Goal: Task Accomplishment & Management: Manage account settings

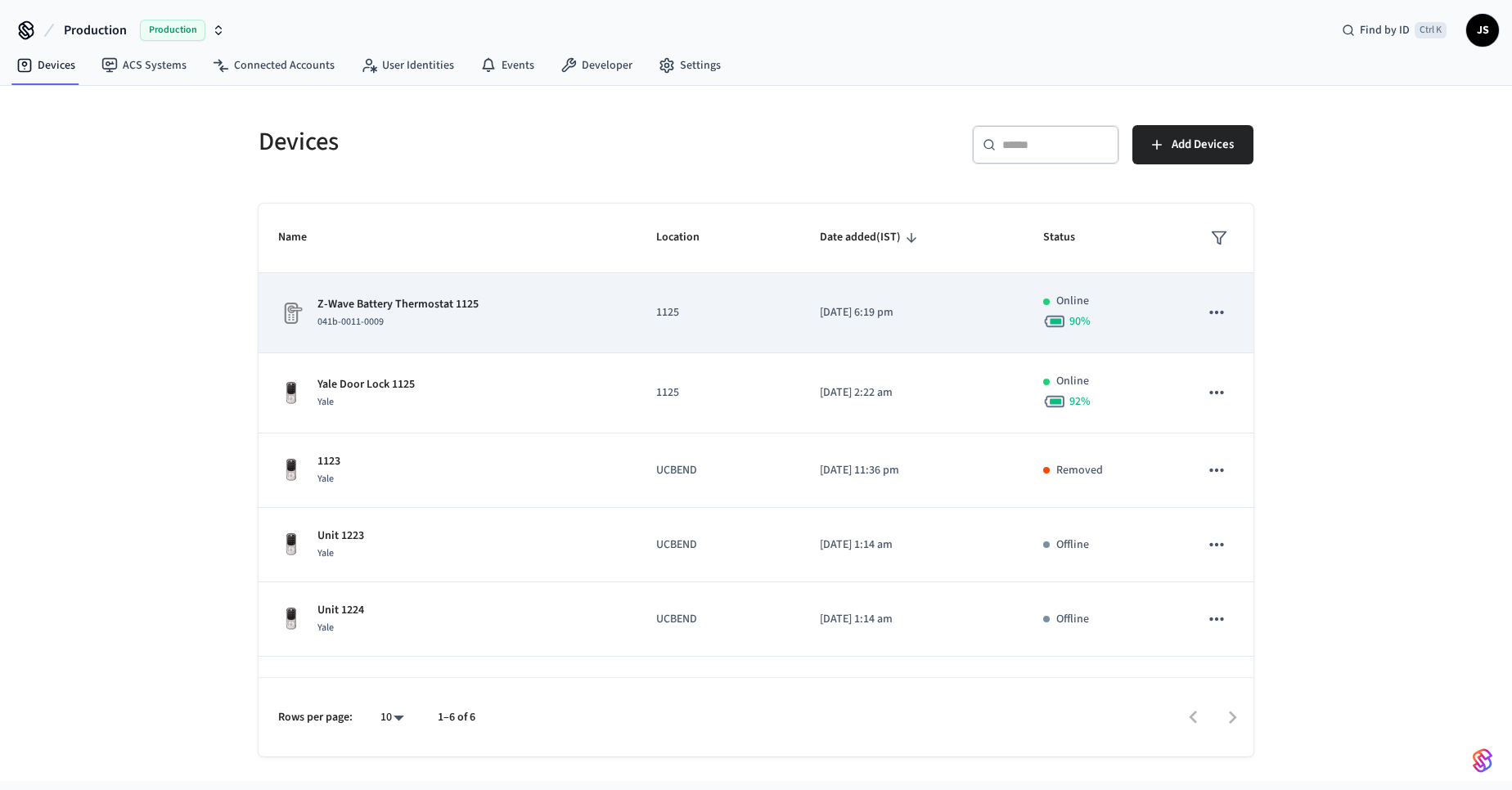
click at [414, 306] on p "Z-Wave Battery Thermostat 1125" at bounding box center [398, 305] width 161 height 17
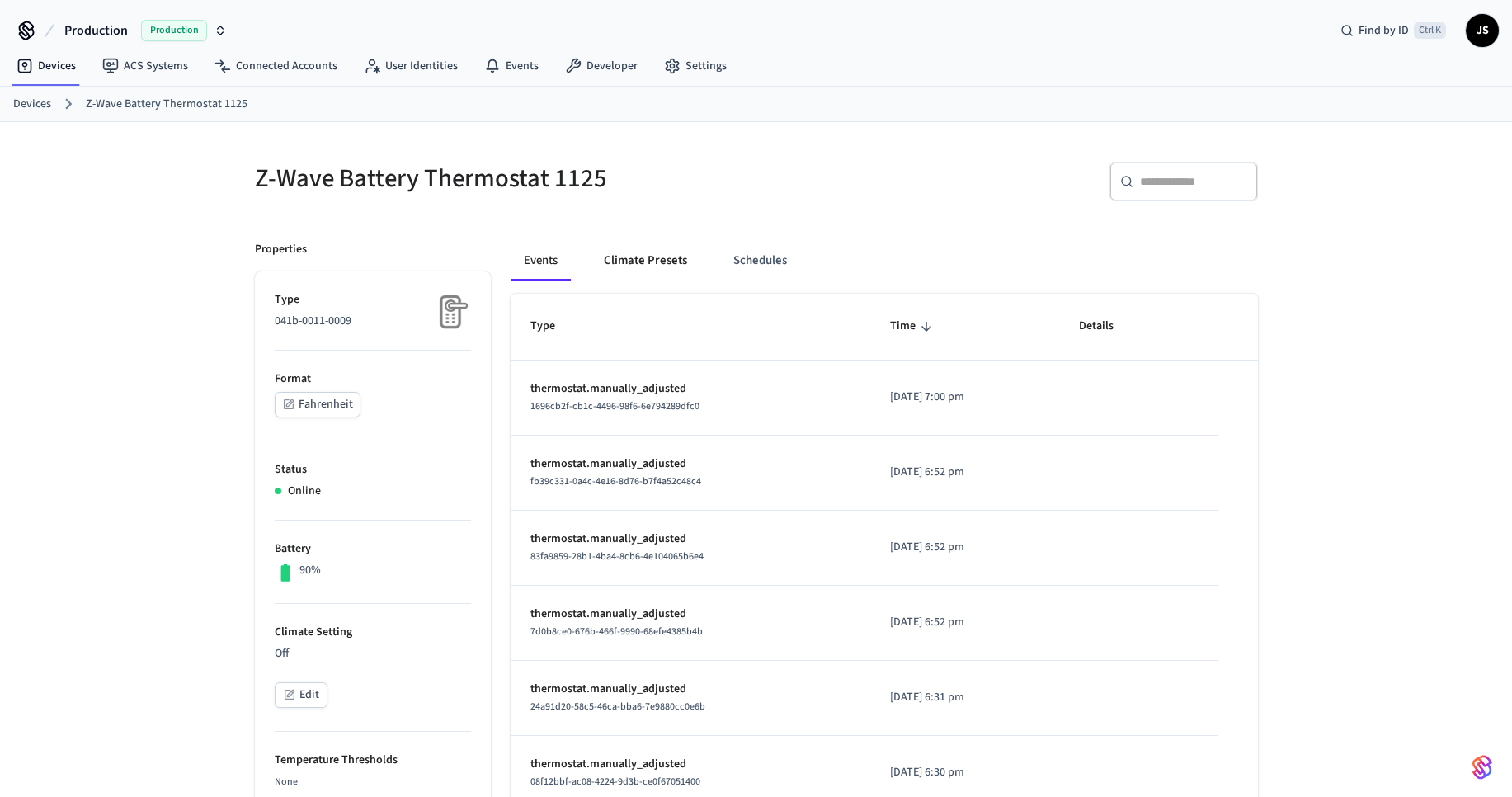
click at [656, 255] on button "Climate Presets" at bounding box center [645, 261] width 110 height 40
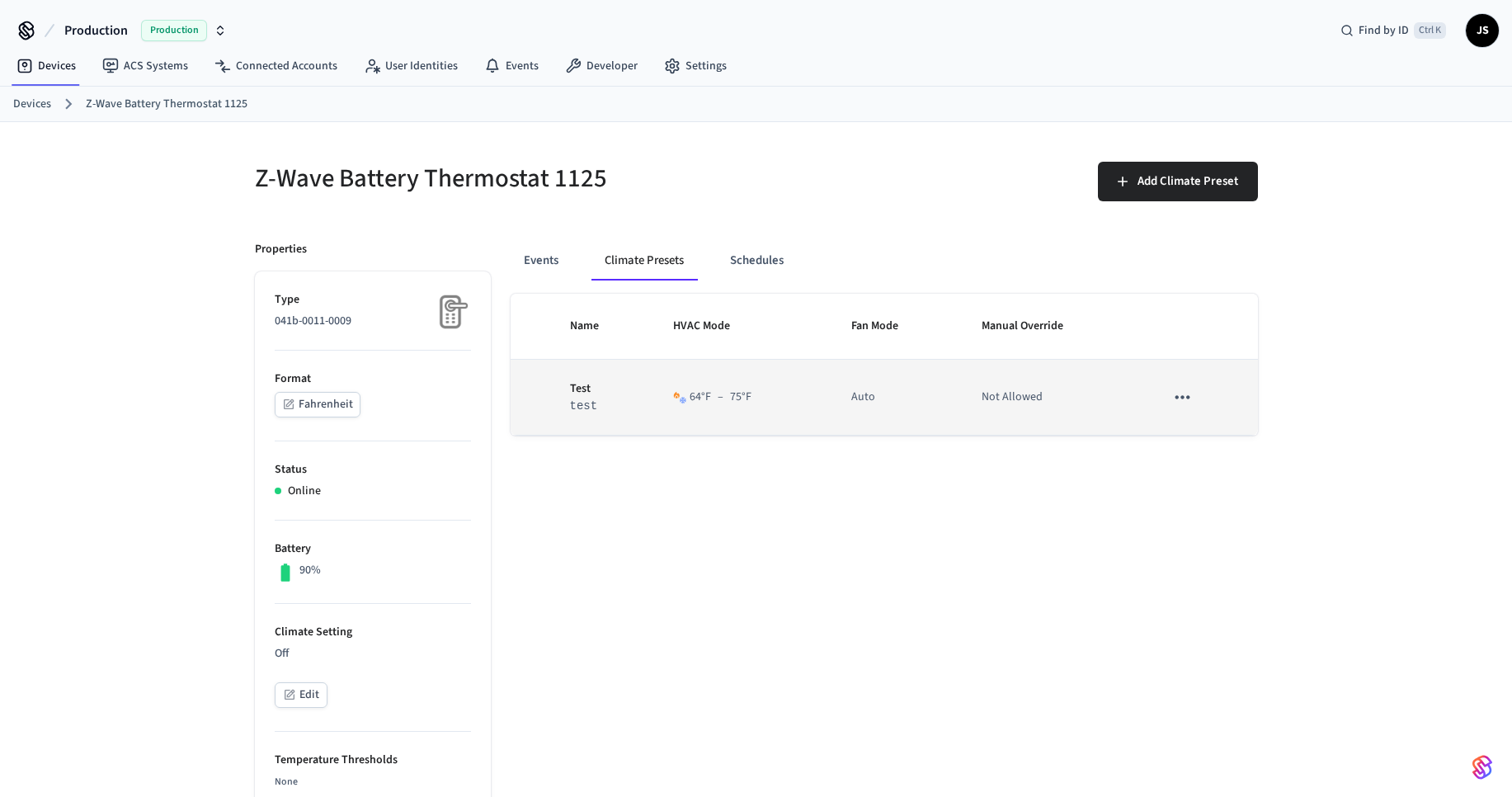
click at [695, 402] on div "64 °F – 75 °F" at bounding box center [721, 397] width 62 height 17
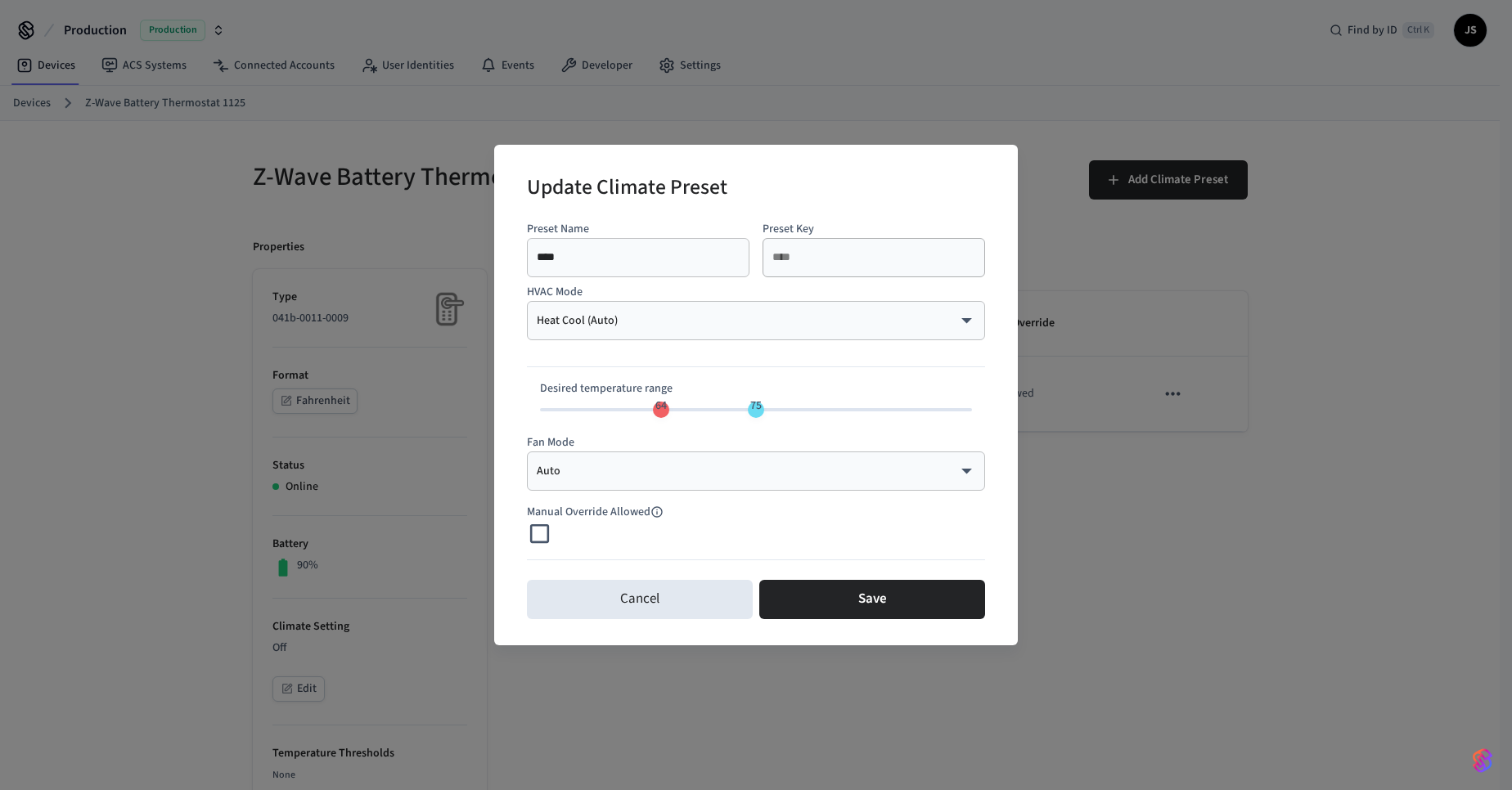
drag, startPoint x: 385, startPoint y: 134, endPoint x: 396, endPoint y: 149, distance: 18.6
click at [385, 134] on div "Update Climate Preset Preset Name **** ​ Preset Key **** ​ HVAC Mode Heat Cool …" at bounding box center [756, 395] width 1512 height 790
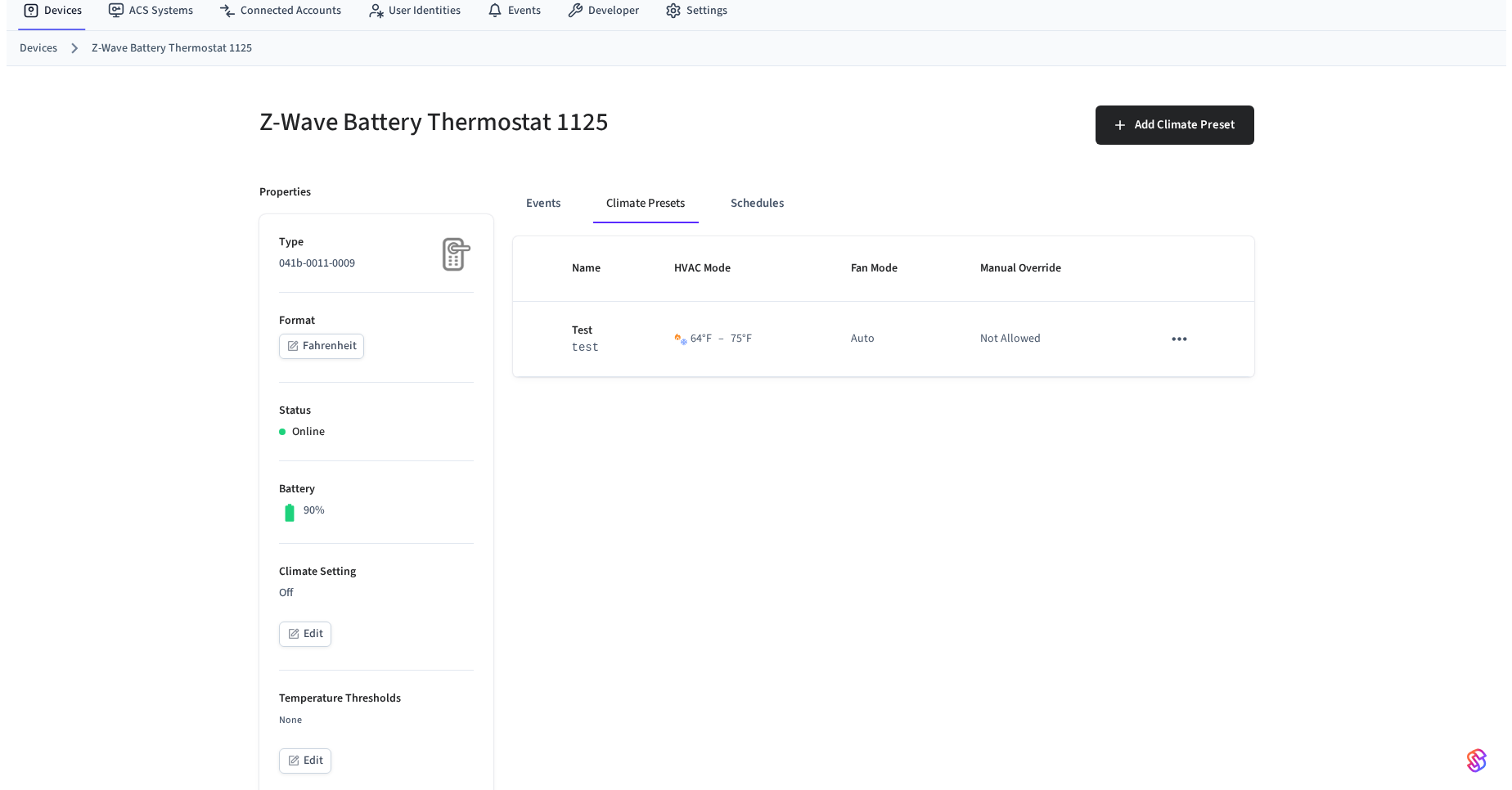
scroll to position [98, 0]
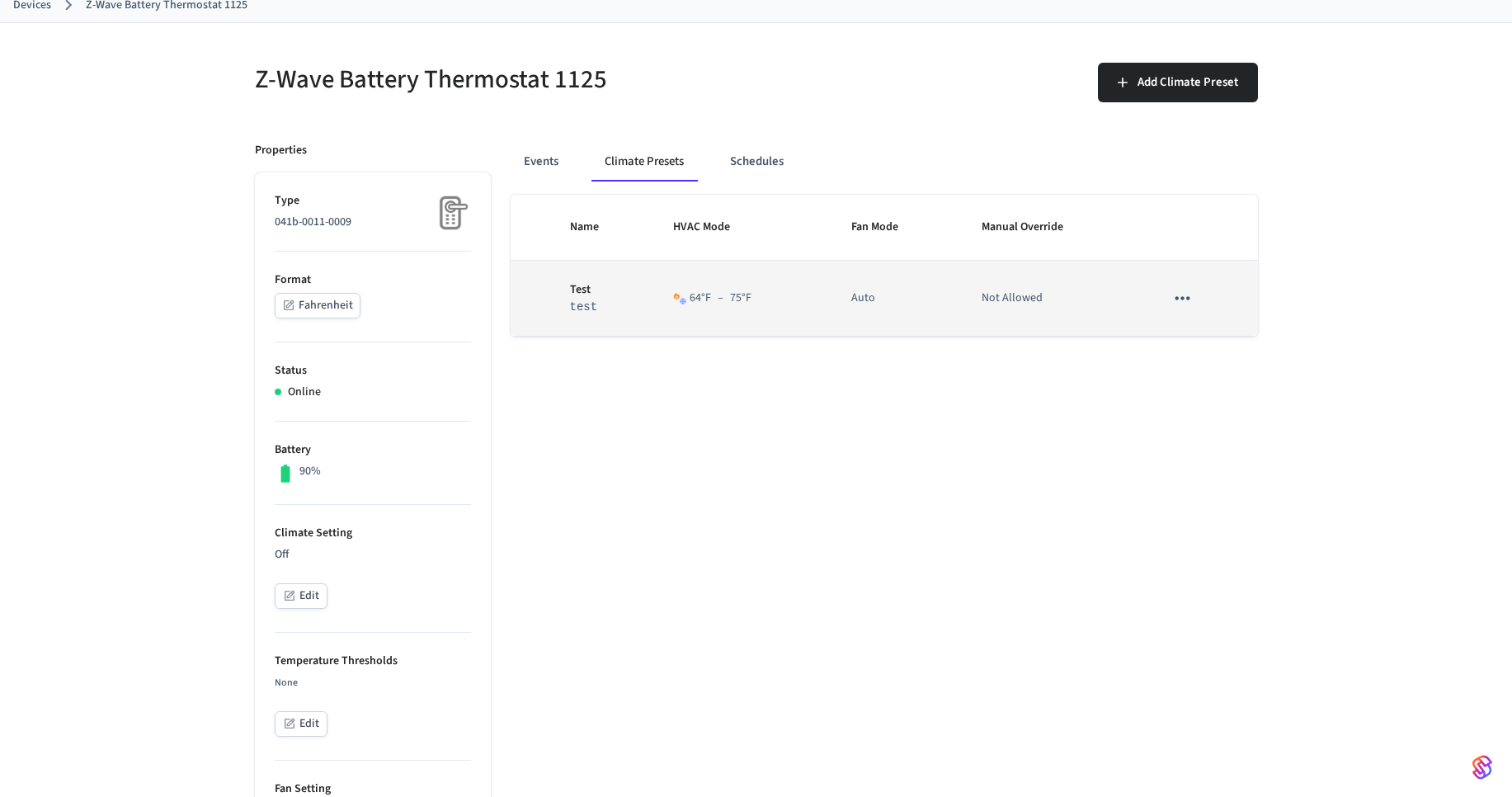
click at [706, 296] on div "64 °F – 75 °F" at bounding box center [721, 298] width 62 height 17
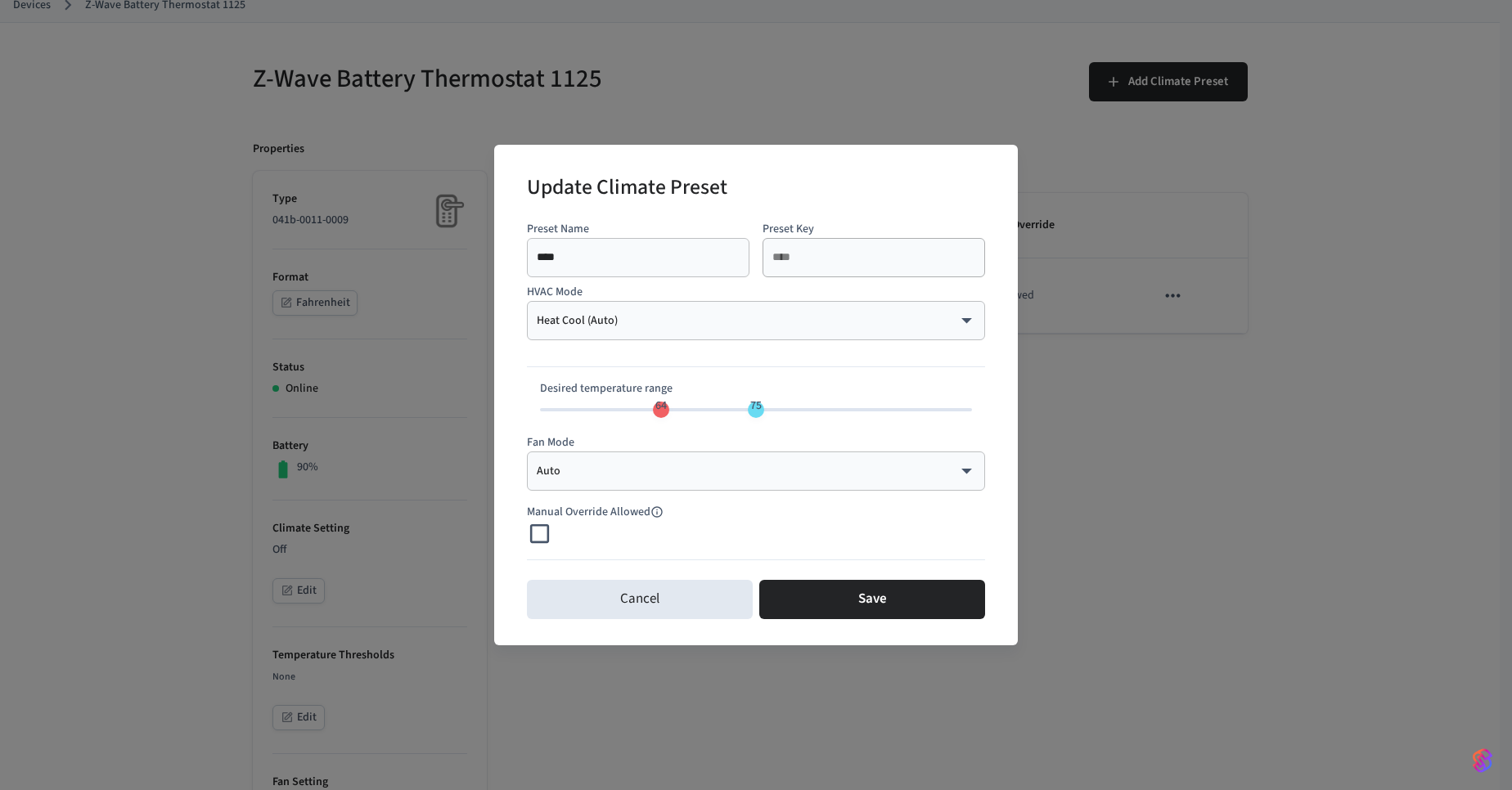
click at [634, 317] on body "Production Production Find by ID Ctrl K JS Devices ACS Systems Connected Accoun…" at bounding box center [756, 704] width 1512 height 1606
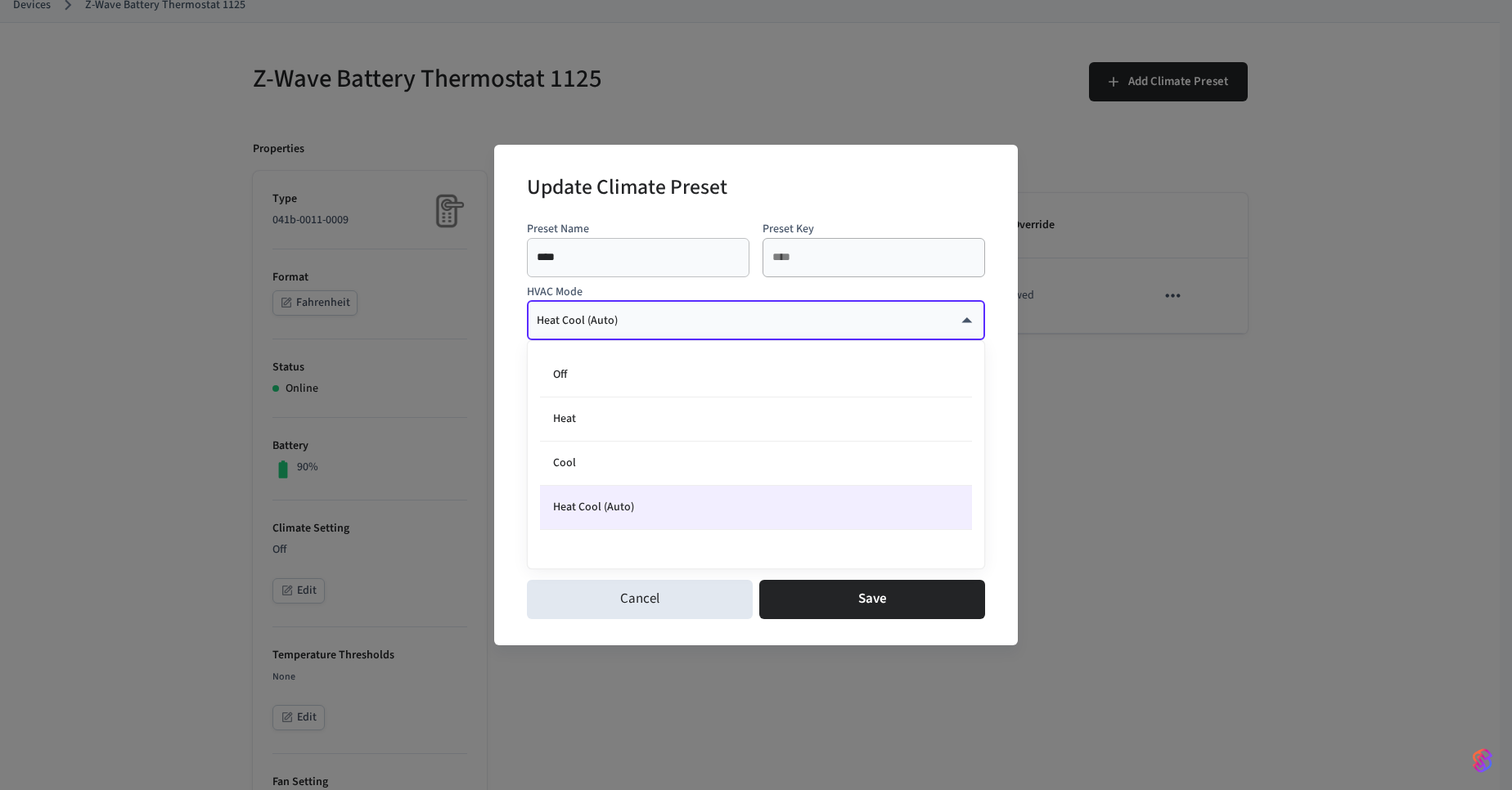
click at [630, 706] on div at bounding box center [756, 395] width 1512 height 790
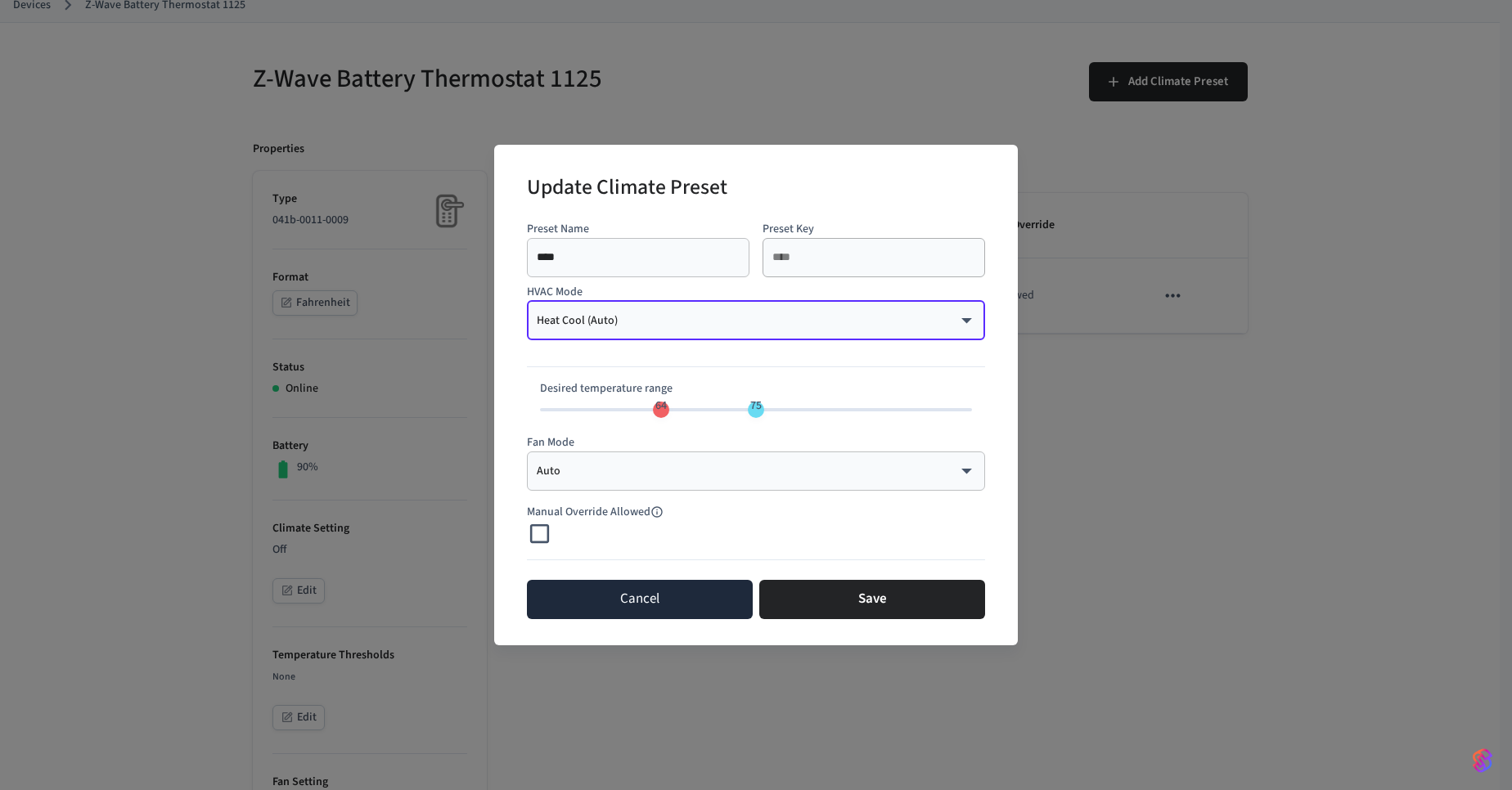
drag, startPoint x: 658, startPoint y: 607, endPoint x: 645, endPoint y: 607, distance: 13.0
click at [659, 607] on button "Cancel" at bounding box center [640, 600] width 226 height 39
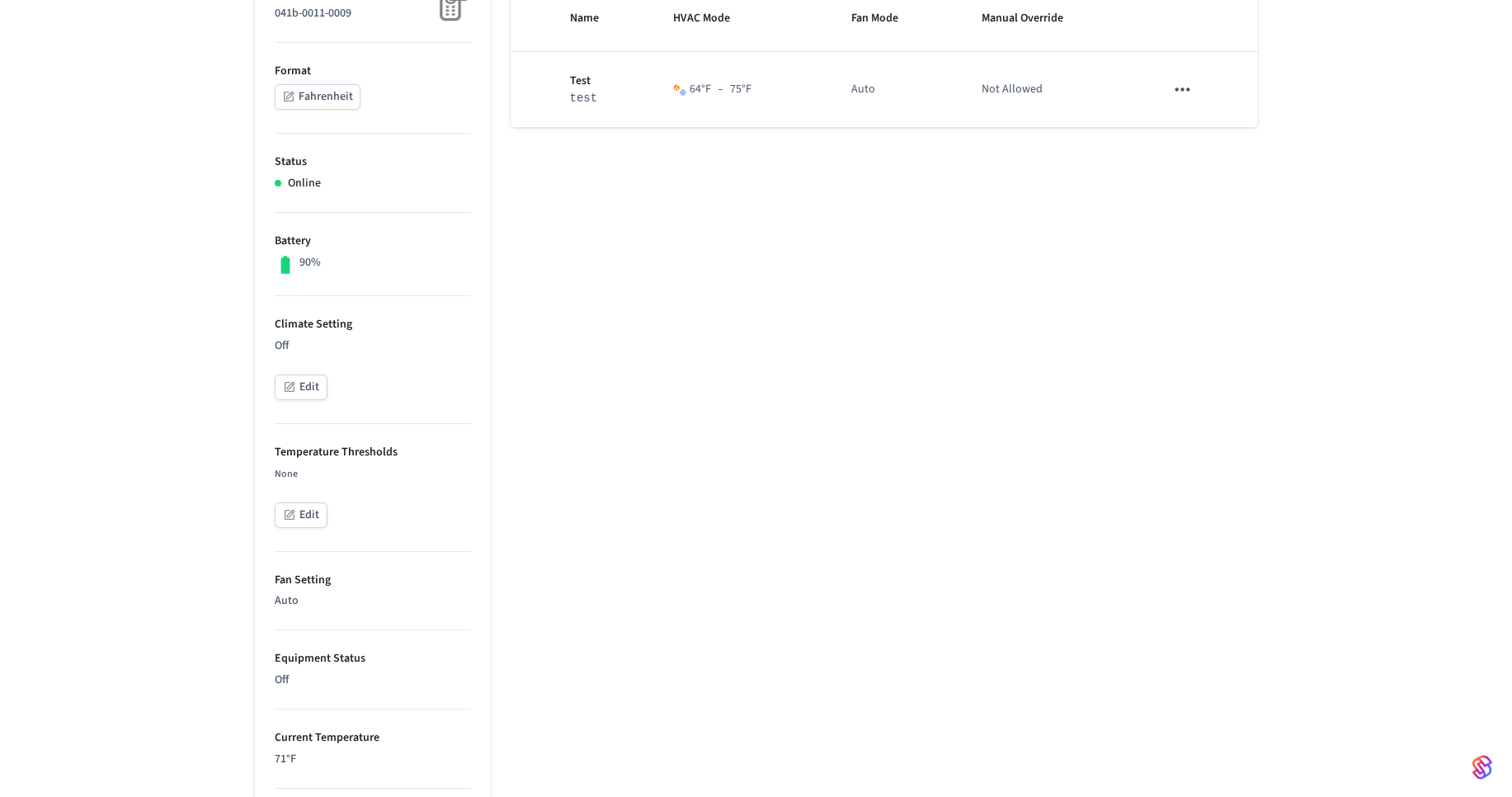
scroll to position [495, 0]
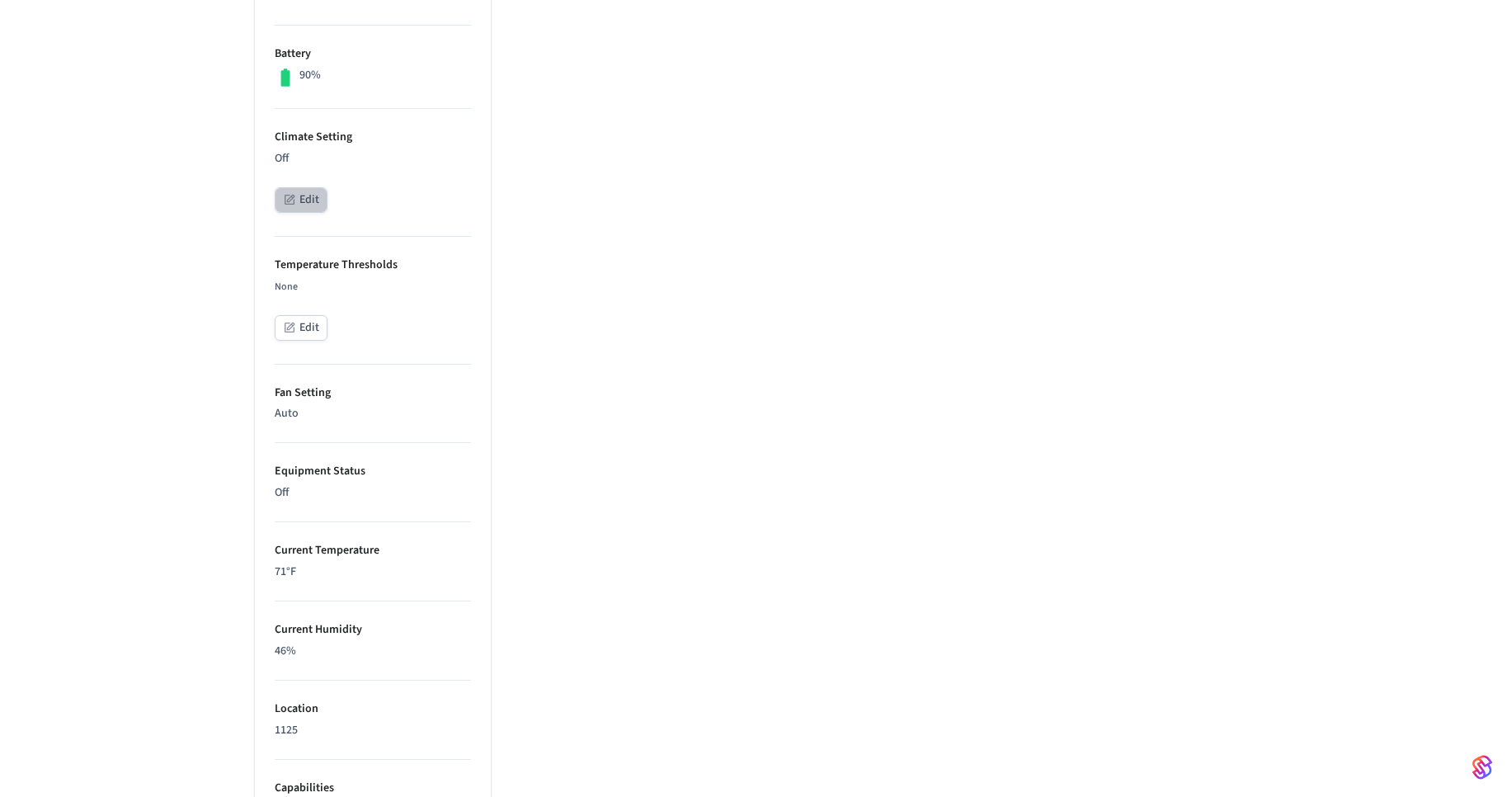
click at [302, 203] on button "Edit" at bounding box center [300, 200] width 53 height 26
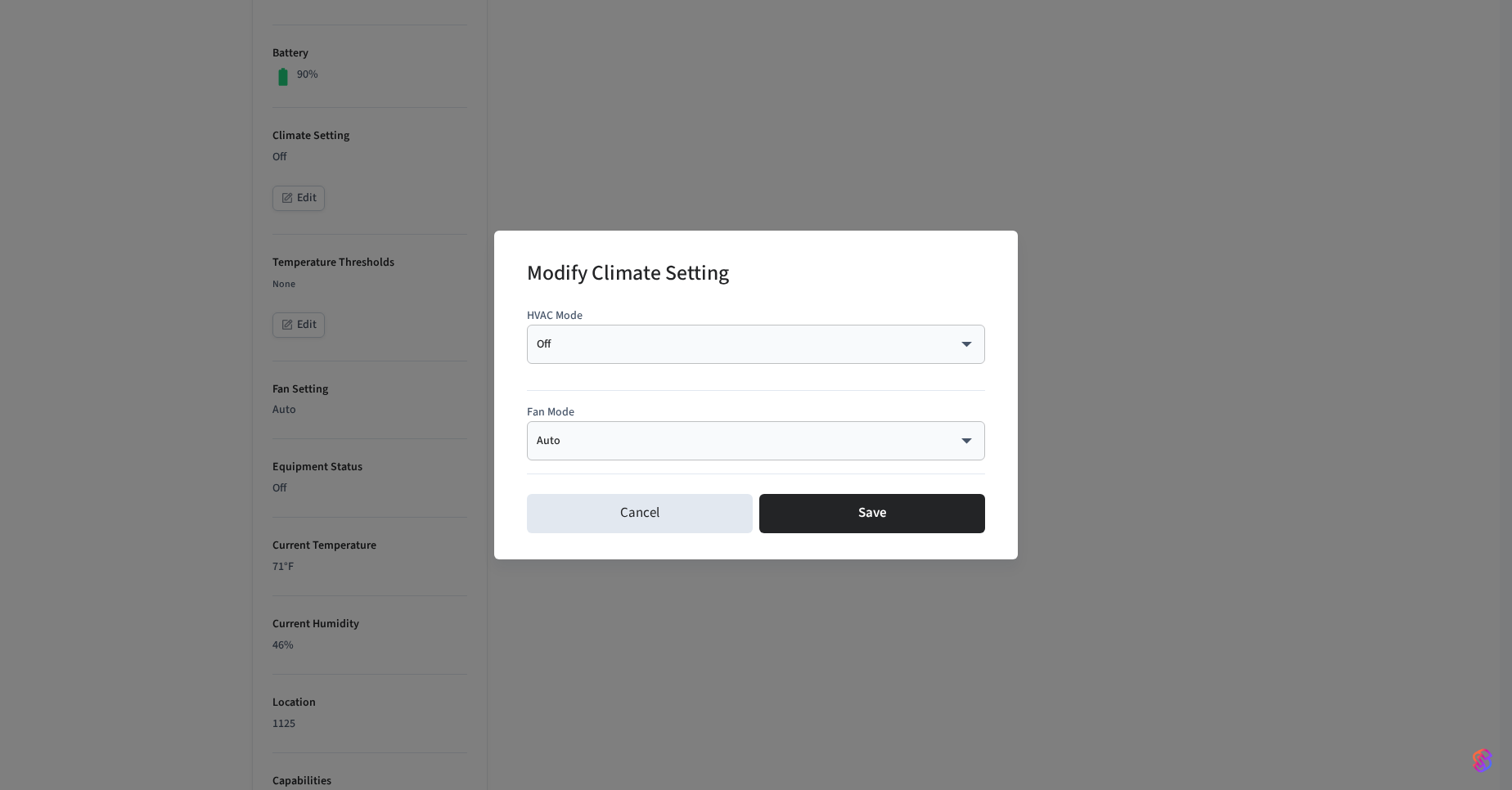
click at [613, 351] on body "Production Production Find by ID Ctrl K JS Devices ACS Systems Connected Accoun…" at bounding box center [756, 312] width 1512 height 1606
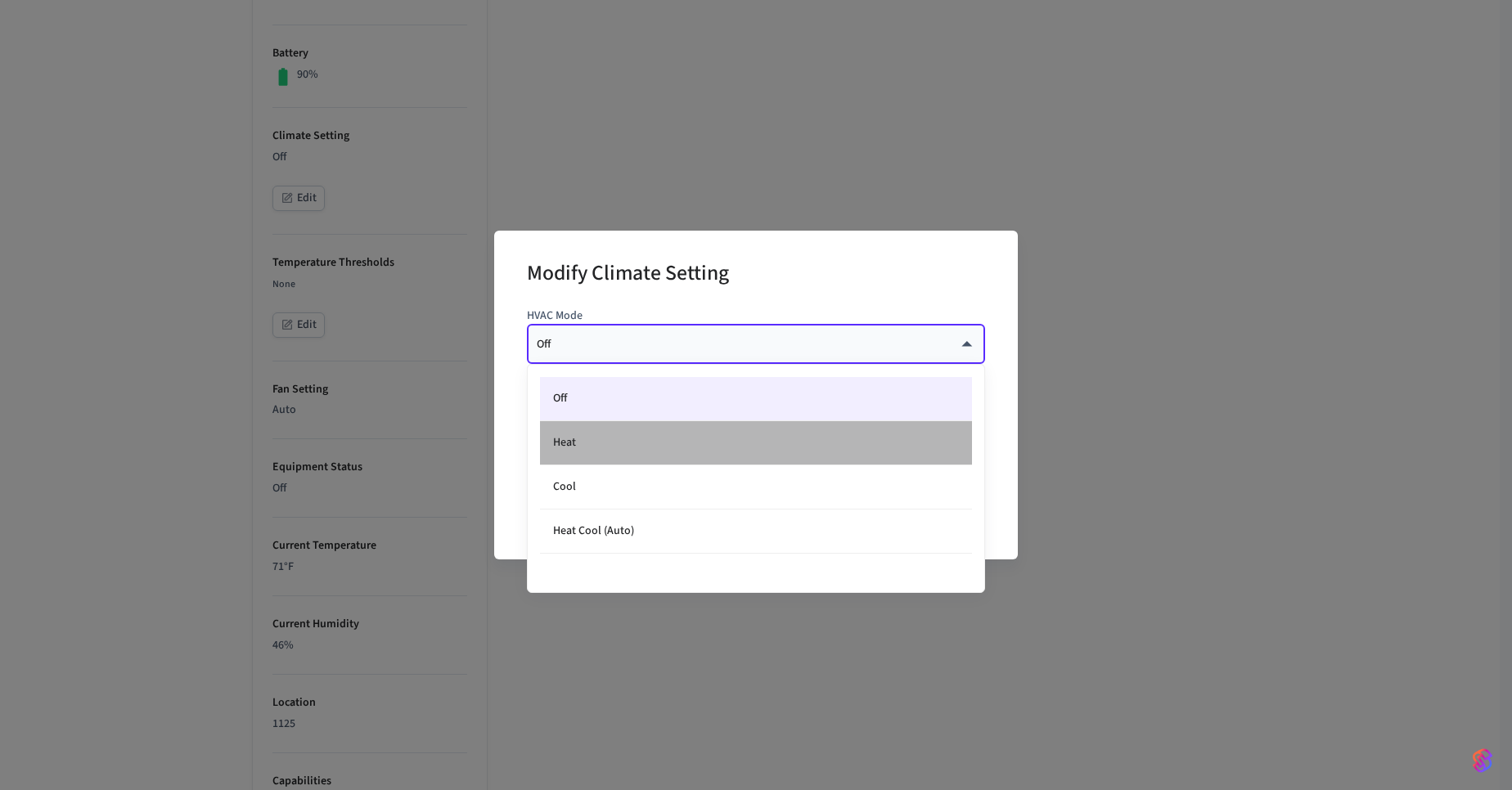
click at [558, 452] on li "Heat" at bounding box center [756, 443] width 432 height 45
type input "****"
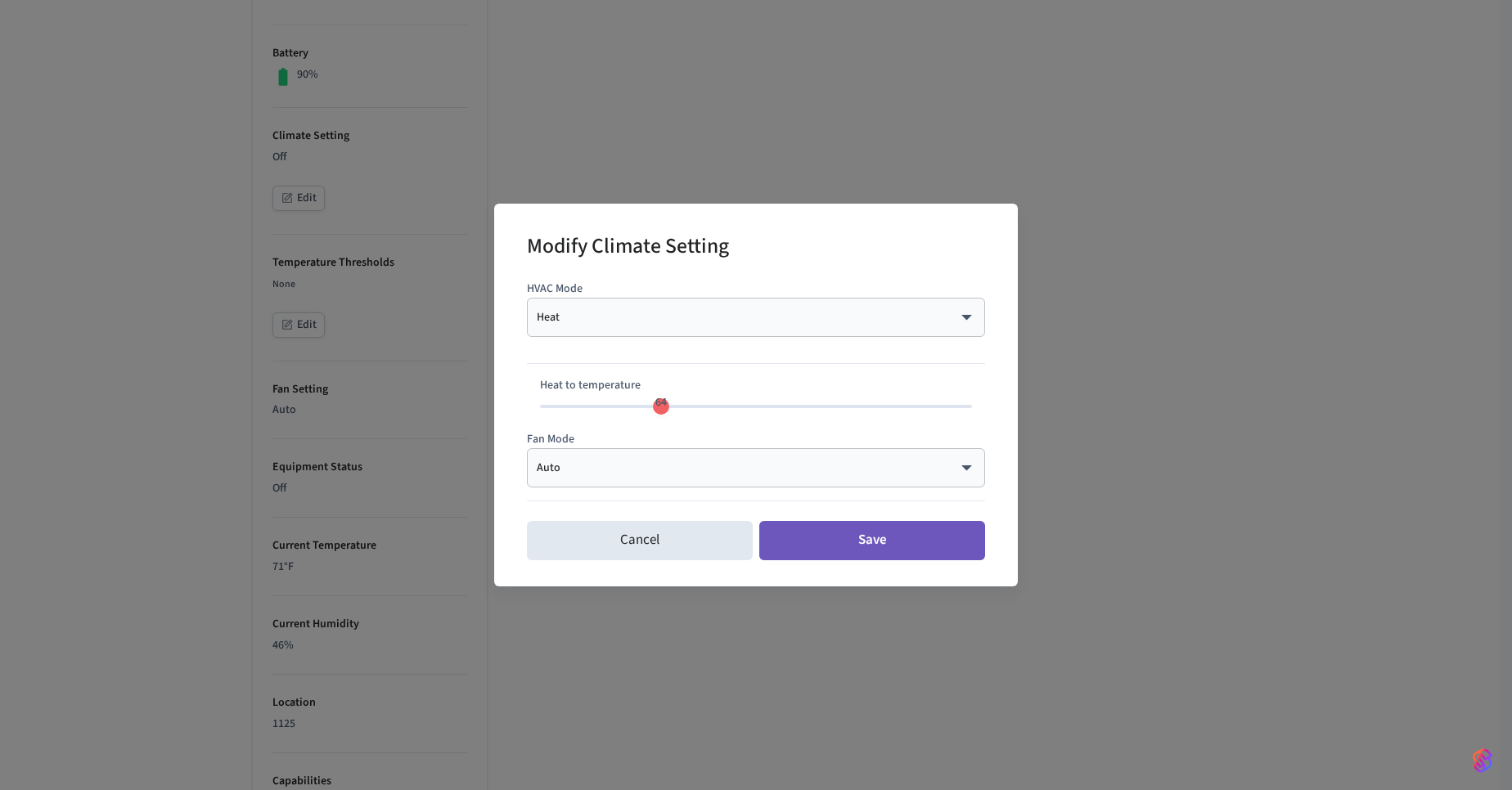
click at [886, 548] on button "Save" at bounding box center [872, 541] width 226 height 39
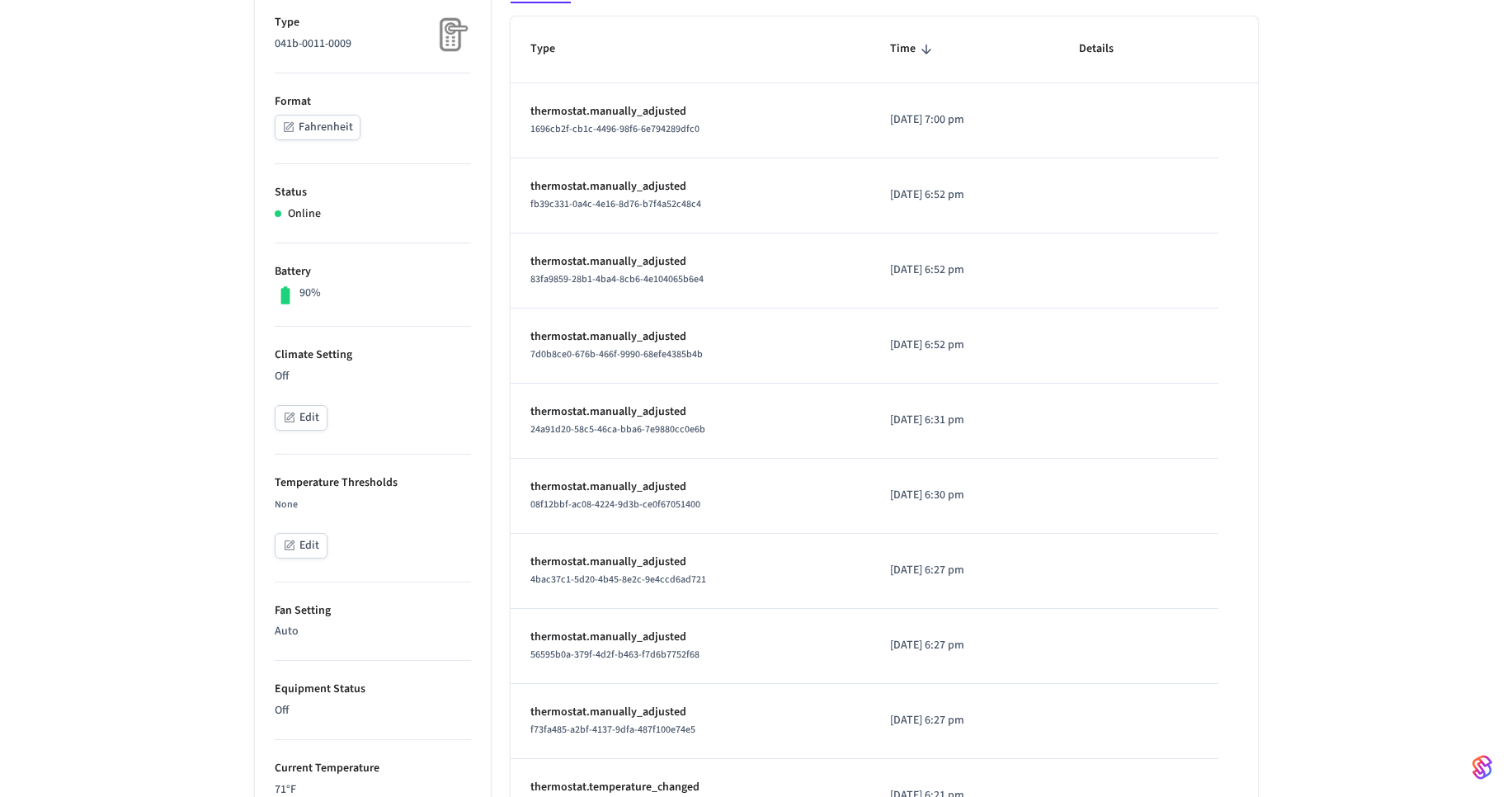
scroll to position [396, 0]
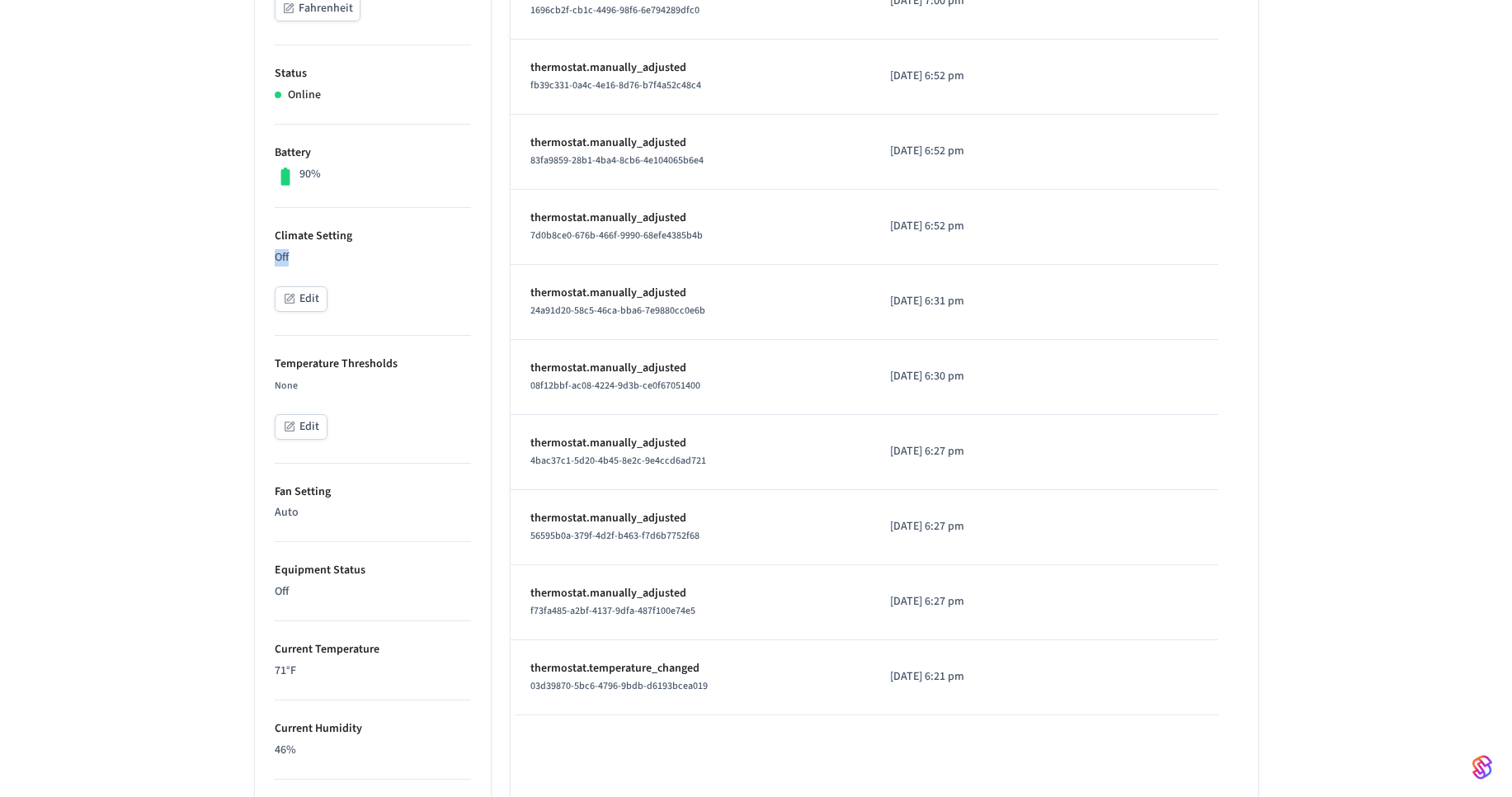
drag, startPoint x: 276, startPoint y: 256, endPoint x: 305, endPoint y: 256, distance: 29.0
click at [305, 256] on p "Off" at bounding box center [372, 258] width 196 height 17
click at [303, 256] on p "Off" at bounding box center [372, 258] width 196 height 17
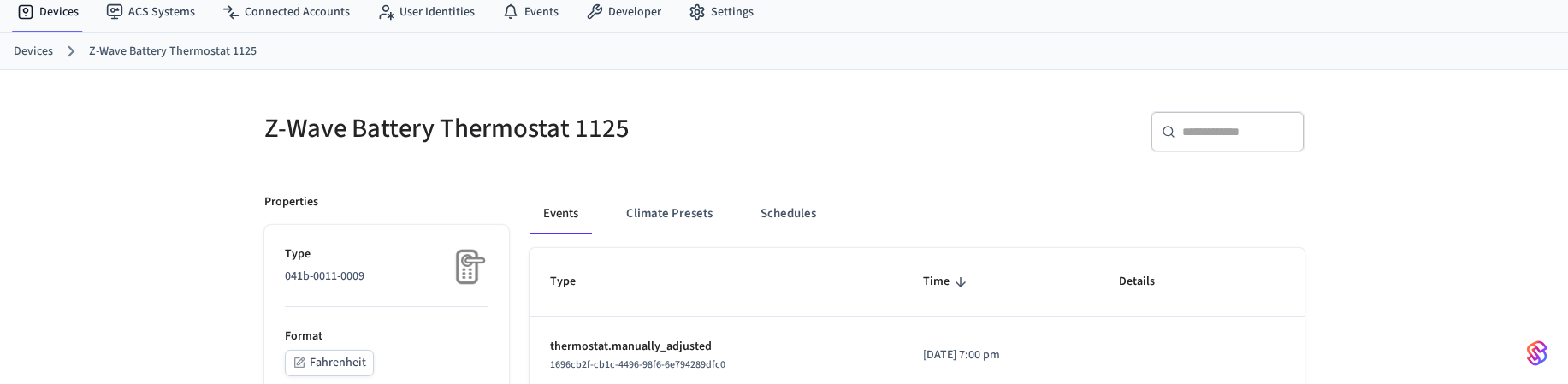
scroll to position [103, 0]
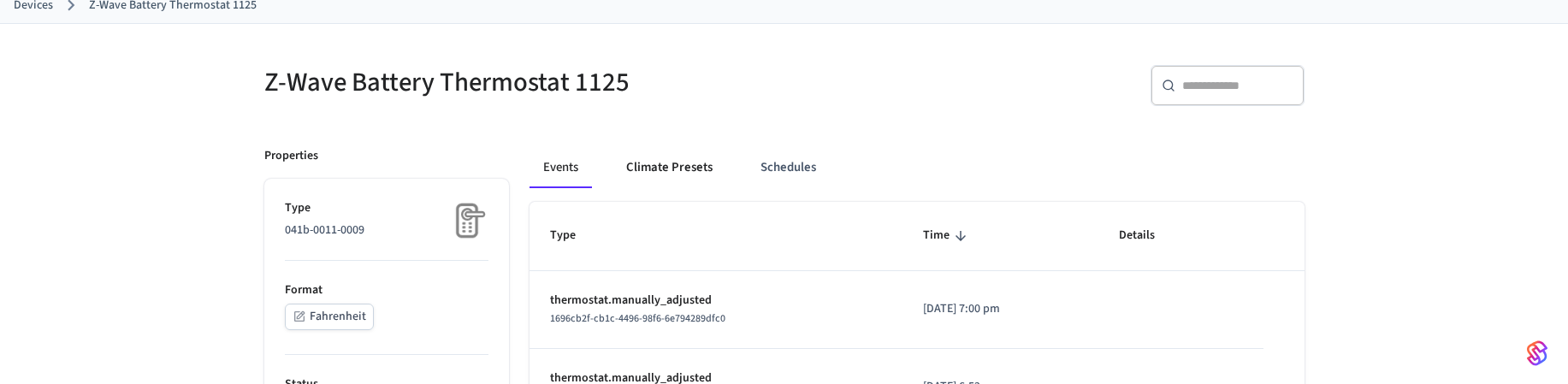
click at [655, 160] on button "Climate Presets" at bounding box center [669, 167] width 114 height 41
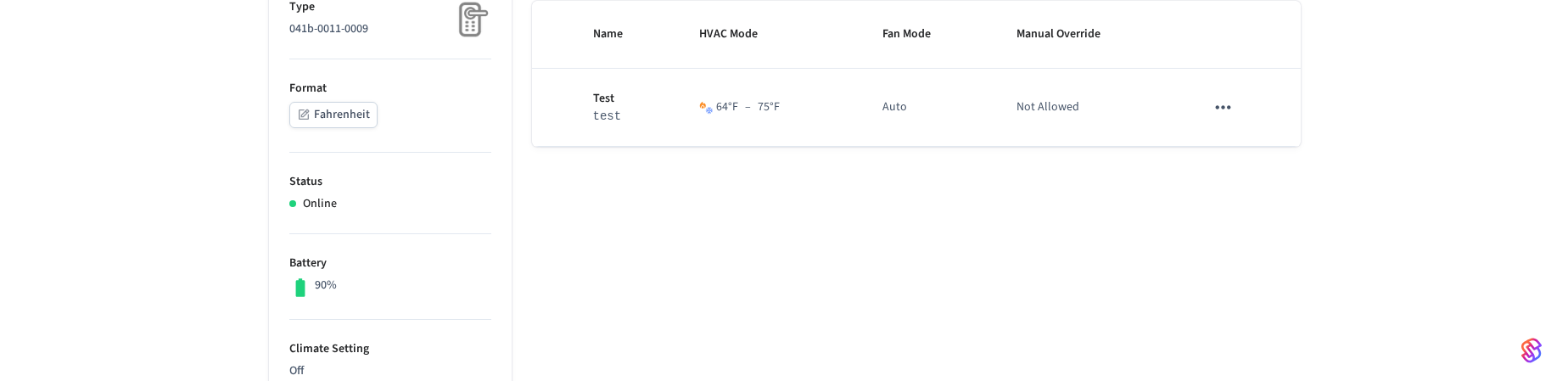
scroll to position [306, 0]
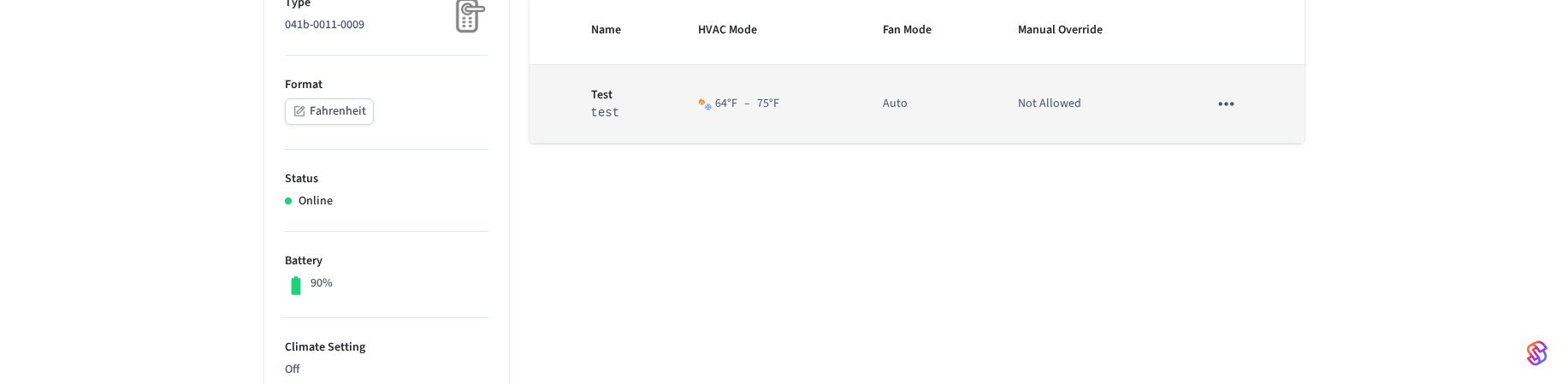
click at [752, 106] on div "64 °F – 75 °F" at bounding box center [747, 104] width 64 height 18
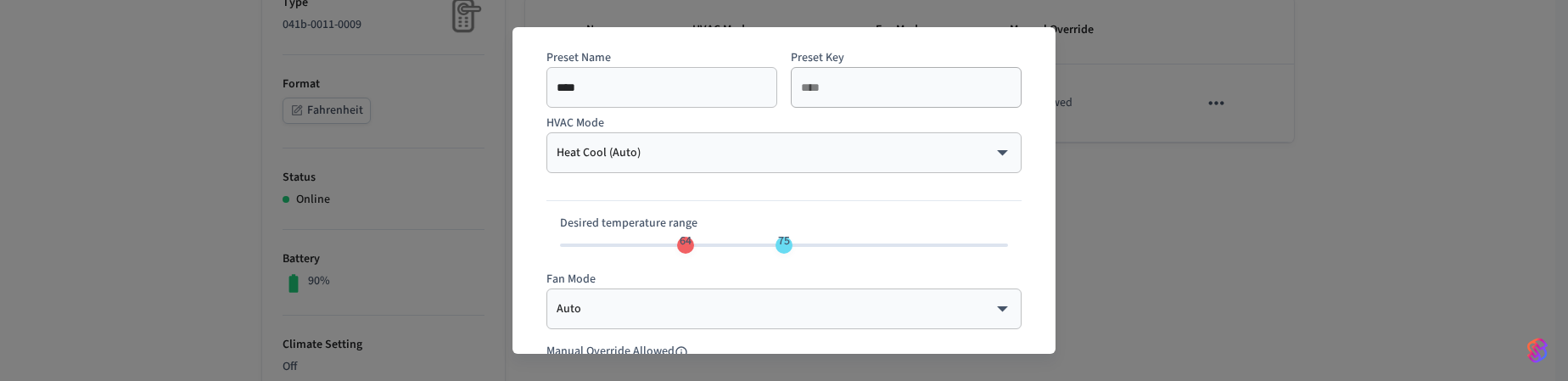
scroll to position [102, 0]
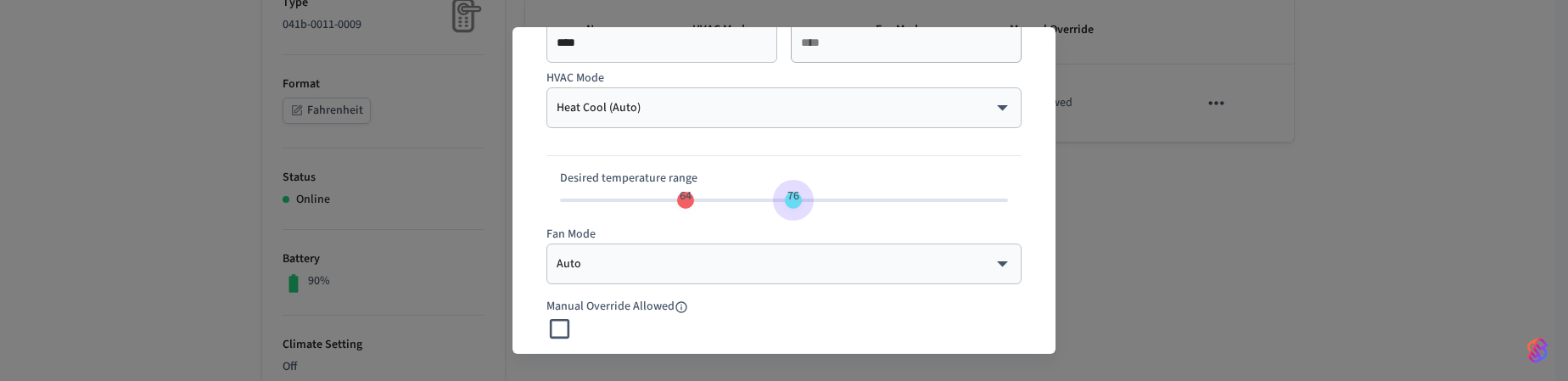
type input "**"
drag, startPoint x: 786, startPoint y: 202, endPoint x: 796, endPoint y: 202, distance: 10.0
click at [796, 202] on span "77" at bounding box center [802, 196] width 32 height 25
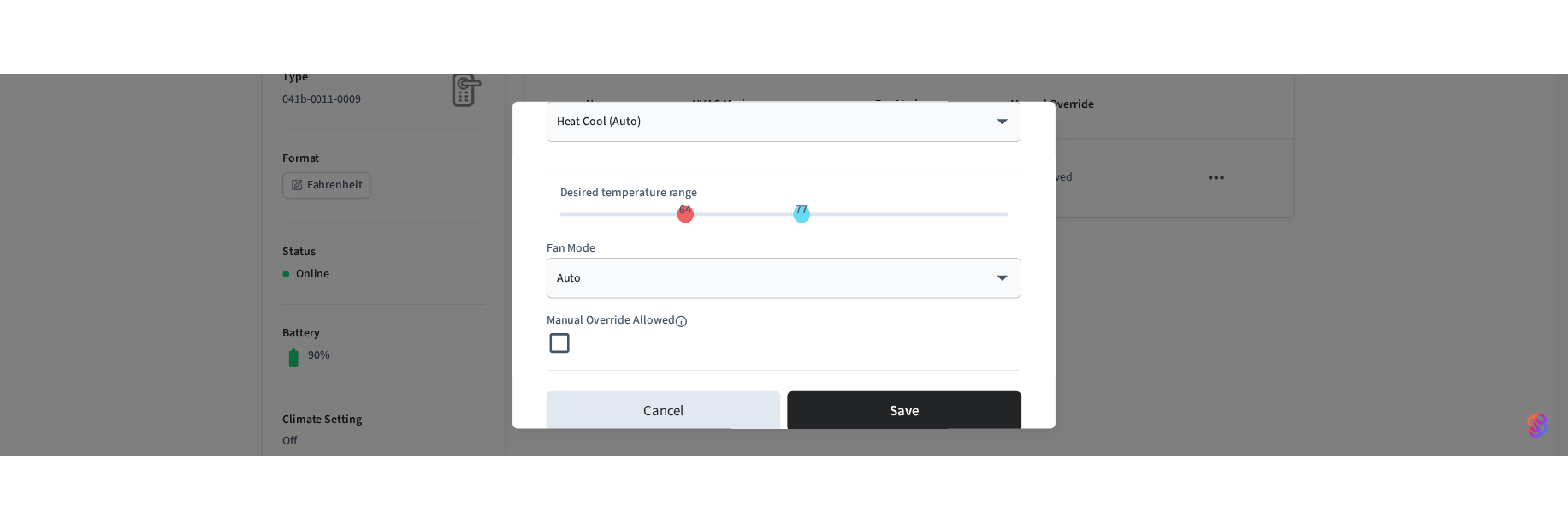
scroll to position [194, 0]
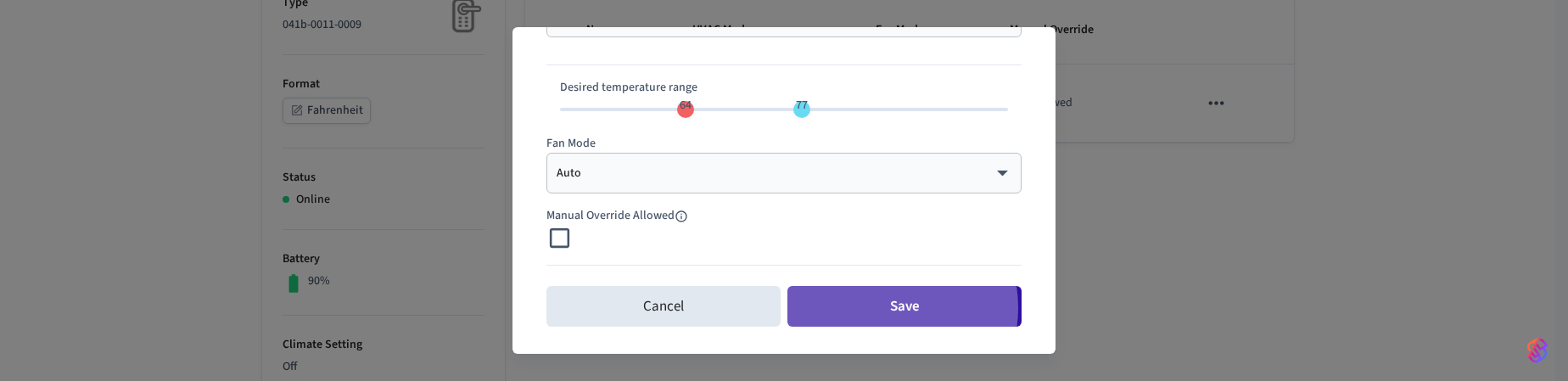
click at [877, 307] on button "Save" at bounding box center [905, 306] width 234 height 41
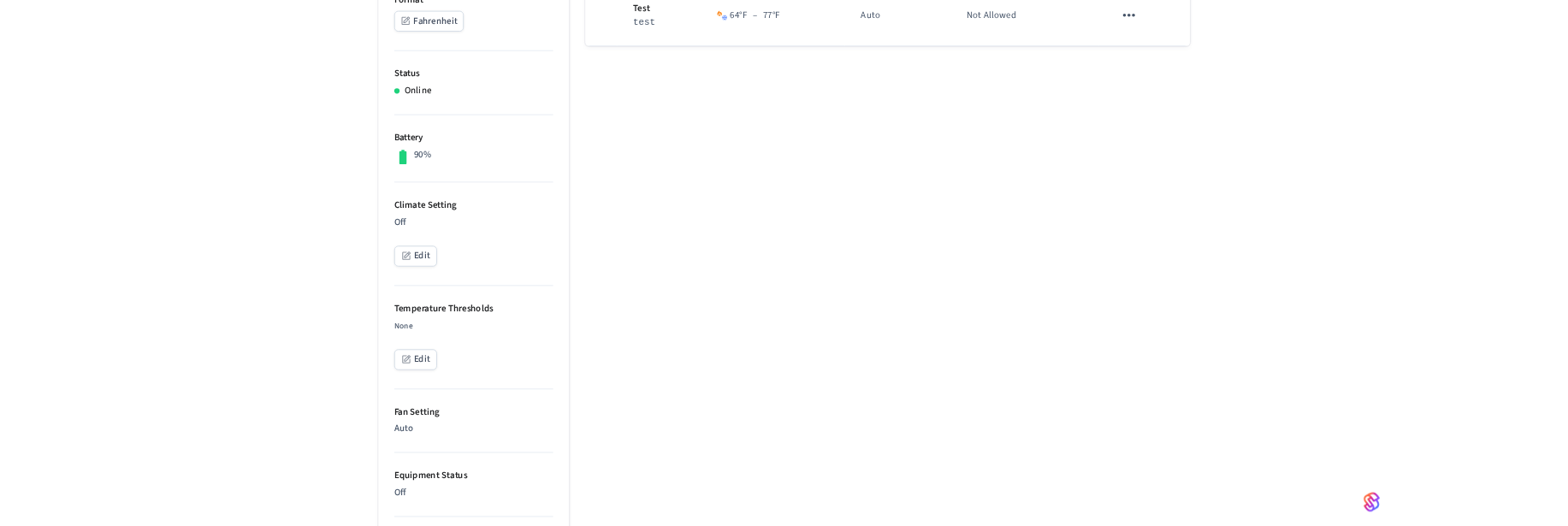
scroll to position [513, 0]
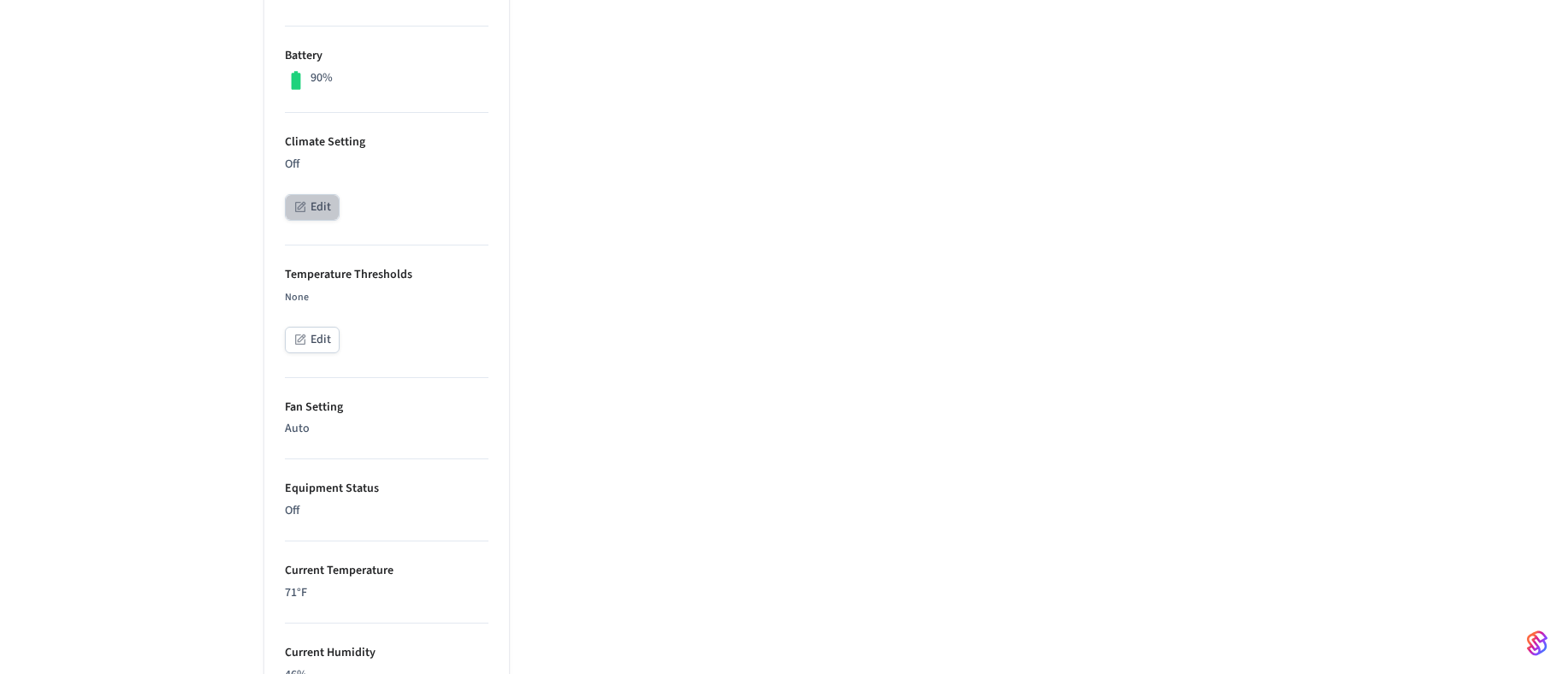
click at [312, 208] on button "Edit" at bounding box center [311, 208] width 55 height 27
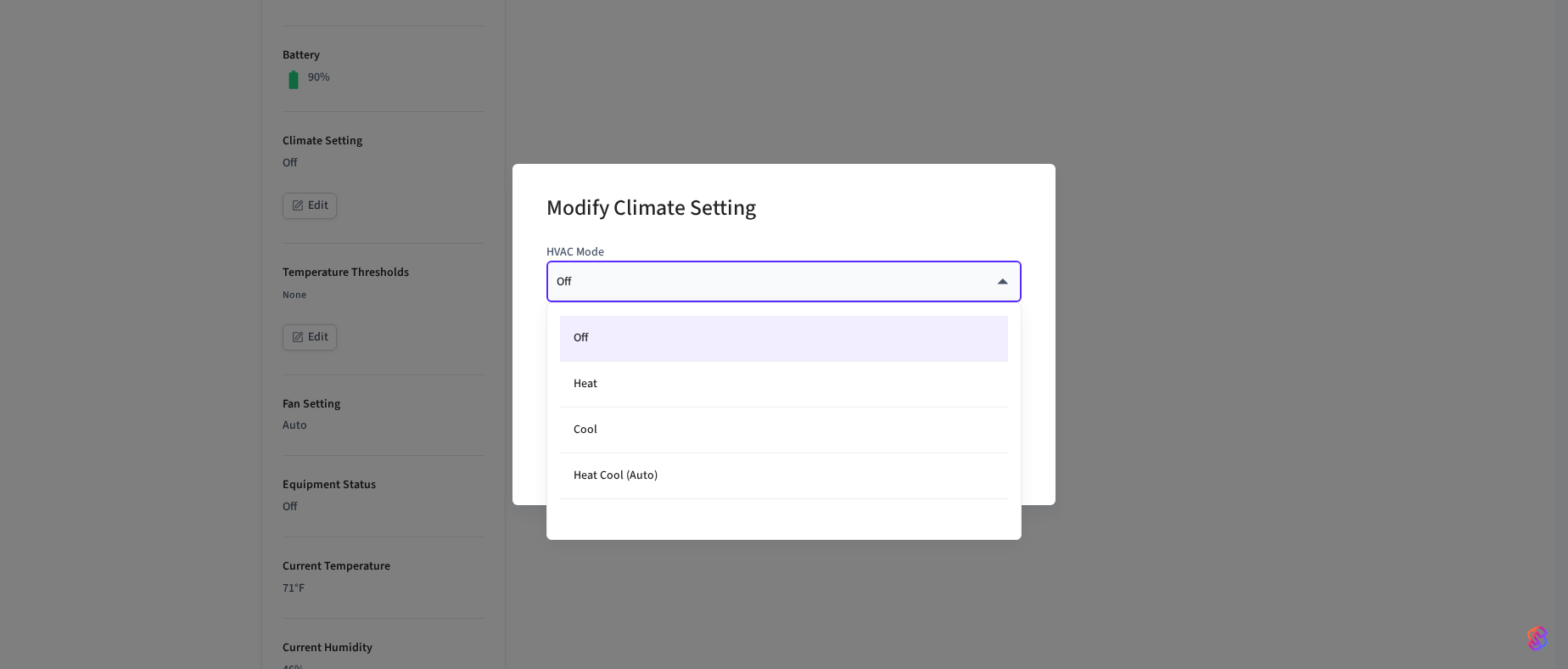
click at [614, 278] on body "Production Production Find by ID Ctrl K JS Devices ACS Systems Connected Accoun…" at bounding box center [784, 324] width 1568 height 1667
drag, startPoint x: 606, startPoint y: 373, endPoint x: 677, endPoint y: 394, distance: 74.0
click at [605, 370] on li "Heat" at bounding box center [784, 385] width 448 height 46
type input "****"
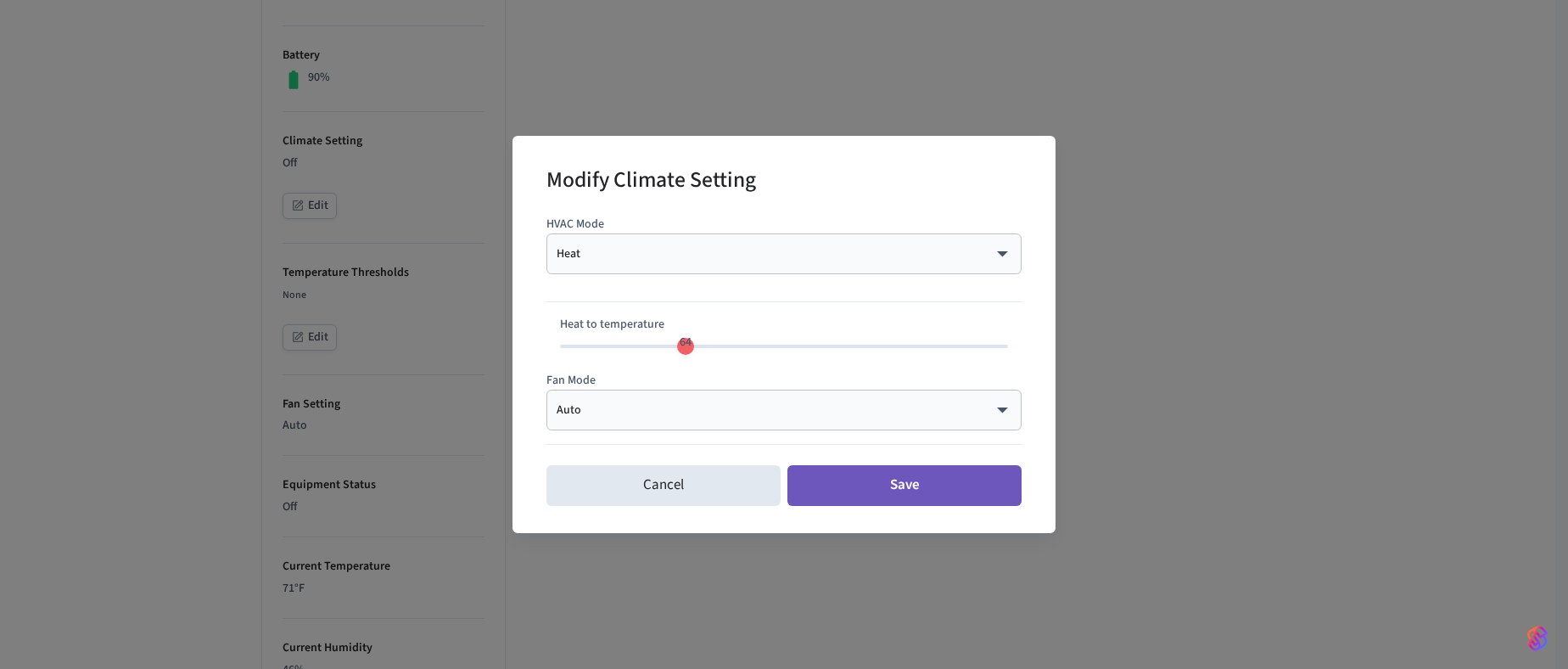
click at [885, 495] on button "Save" at bounding box center [905, 486] width 234 height 41
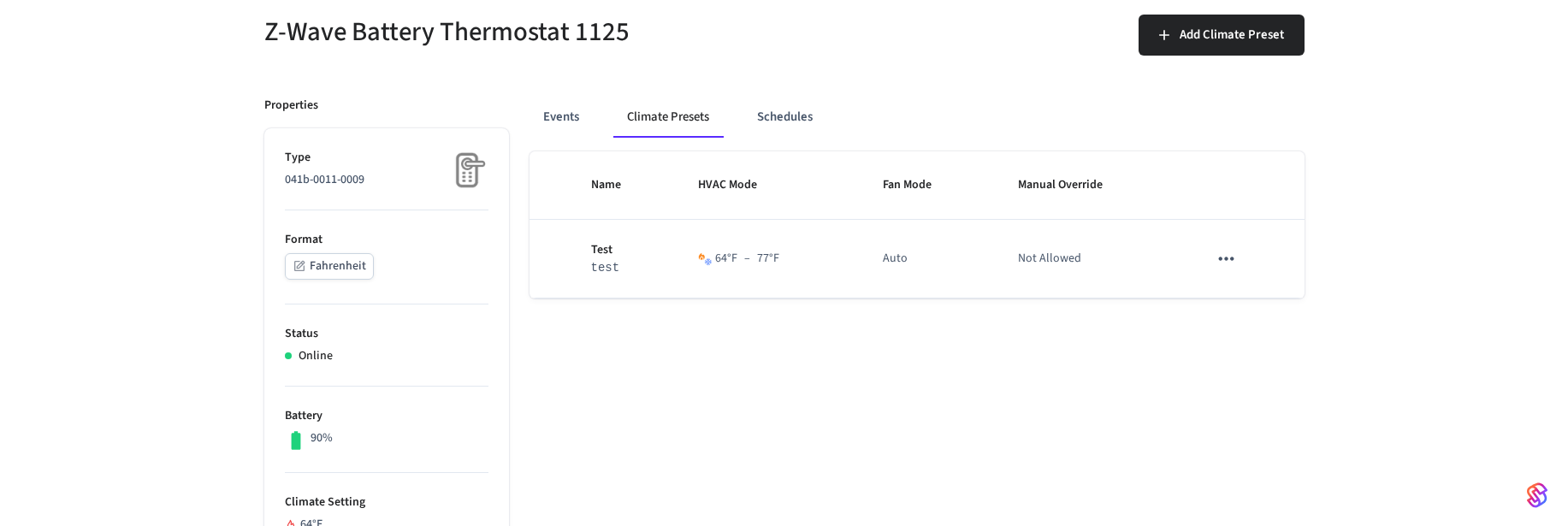
scroll to position [0, 0]
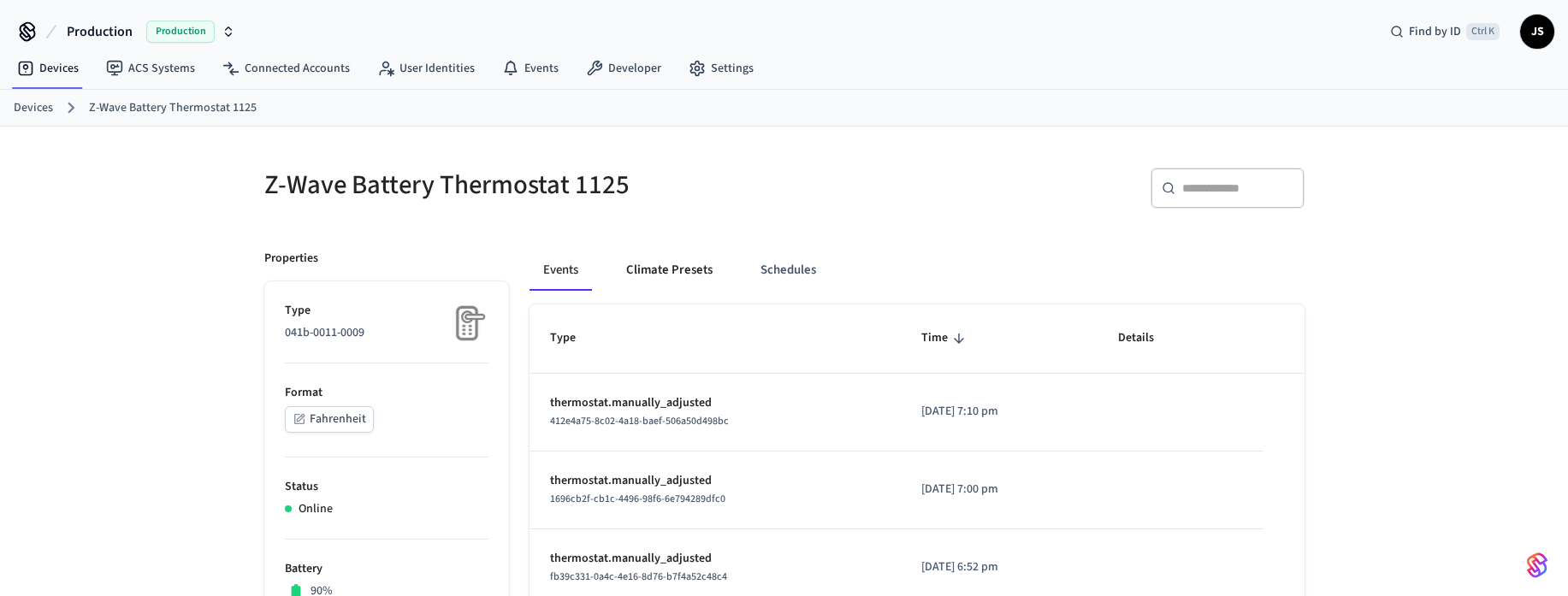
click at [663, 263] on button "Climate Presets" at bounding box center [669, 270] width 114 height 41
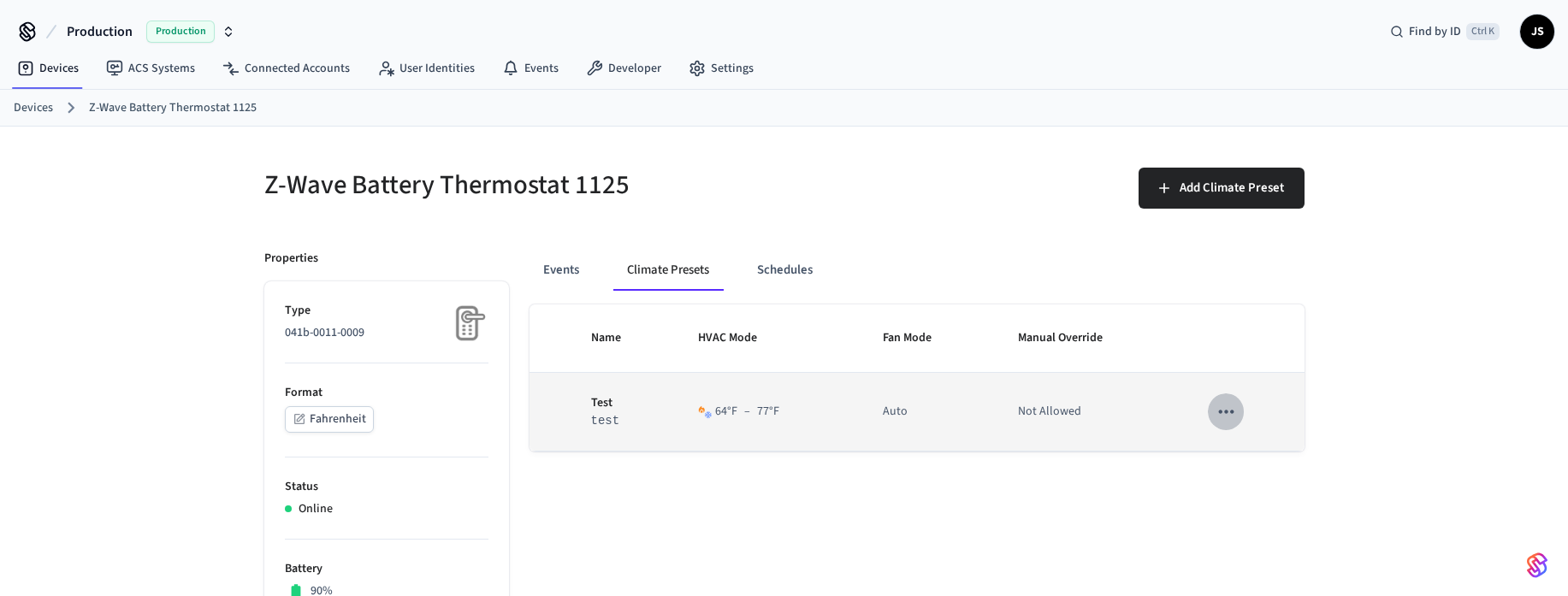
click at [1222, 410] on icon "sticky table" at bounding box center [1225, 411] width 22 height 22
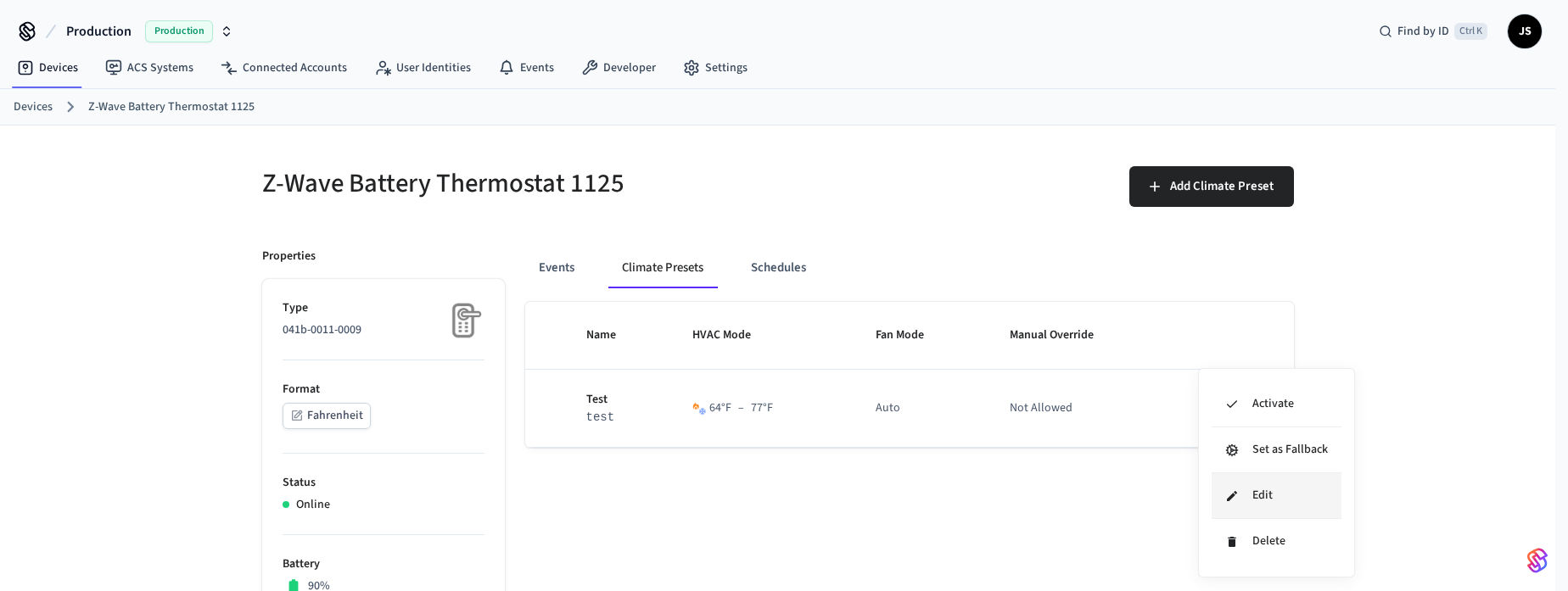
click at [1255, 492] on li "Edit" at bounding box center [1277, 496] width 130 height 46
